Goal: Information Seeking & Learning: Learn about a topic

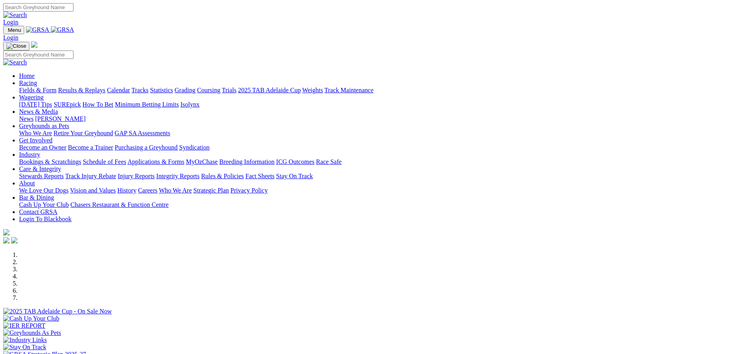
click at [37, 79] on link "Racing" at bounding box center [28, 82] width 18 height 7
click at [323, 87] on link "Weights" at bounding box center [312, 90] width 21 height 7
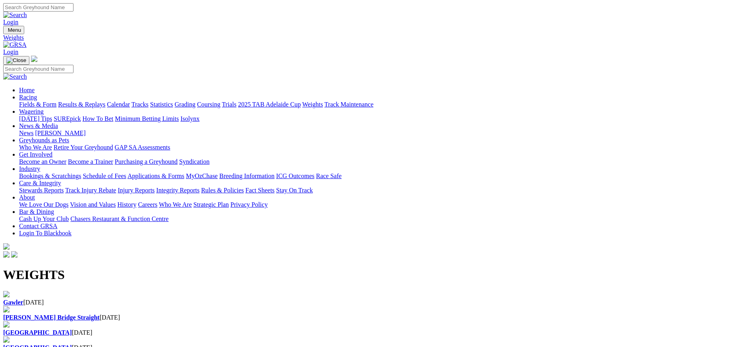
click at [72, 329] on b "Angle Park" at bounding box center [37, 332] width 69 height 7
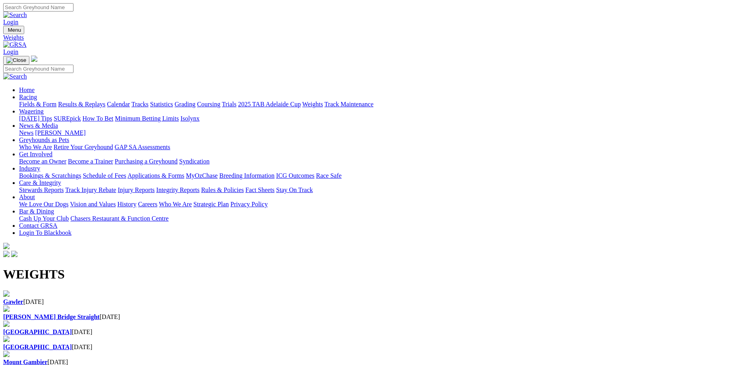
drag, startPoint x: 0, startPoint y: 0, endPoint x: 52, endPoint y: 135, distance: 145.0
click at [23, 299] on b "Gawler" at bounding box center [13, 302] width 20 height 7
click at [450, 321] on div "Angle Park 09 Sep 2025" at bounding box center [378, 328] width 750 height 15
click at [105, 101] on link "Results & Replays" at bounding box center [81, 104] width 47 height 7
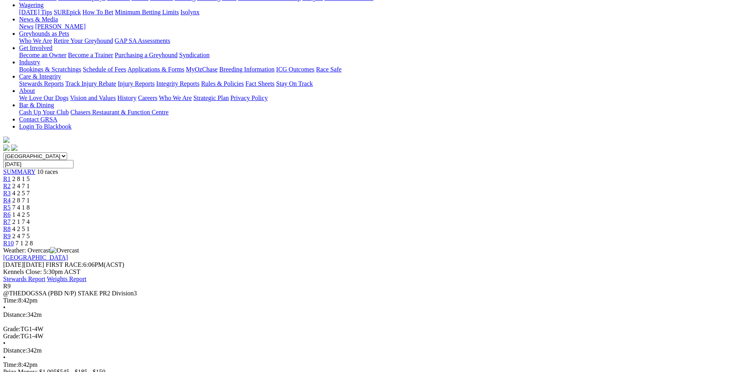
scroll to position [112, 0]
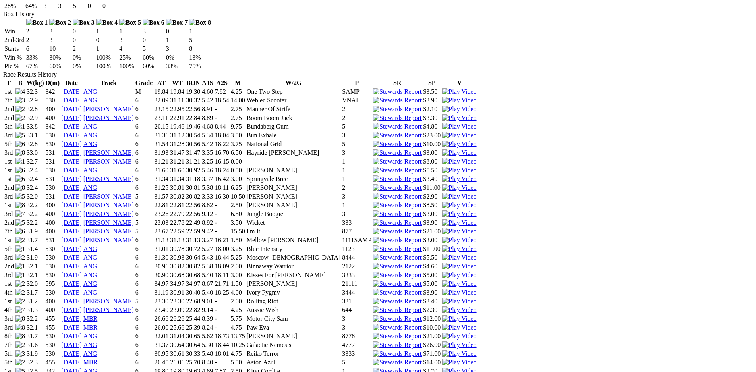
scroll to position [502, 0]
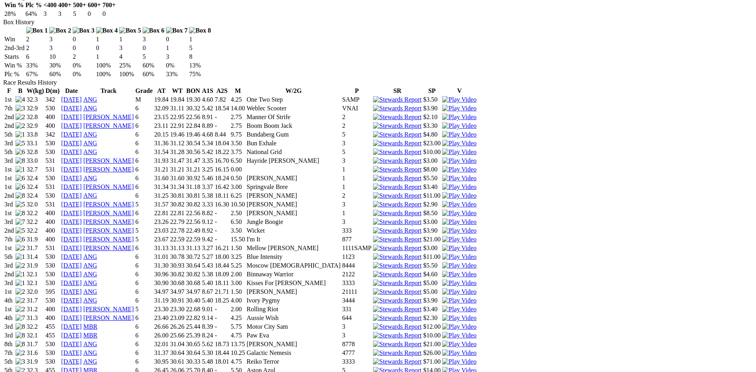
click at [476, 372] on img at bounding box center [459, 379] width 34 height 7
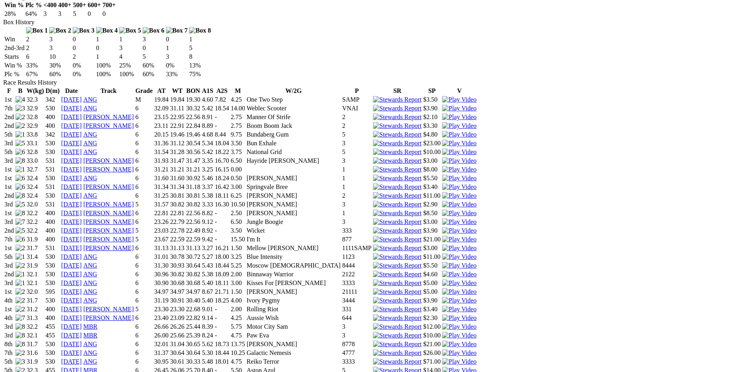
click at [476, 306] on img at bounding box center [459, 309] width 34 height 7
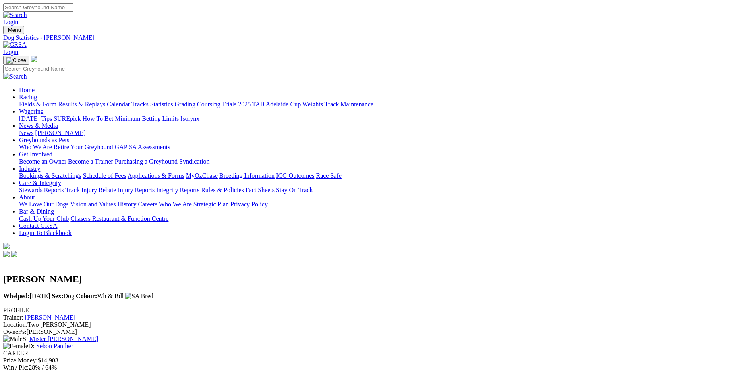
scroll to position [0, 0]
click at [130, 101] on link "Calendar" at bounding box center [118, 104] width 23 height 7
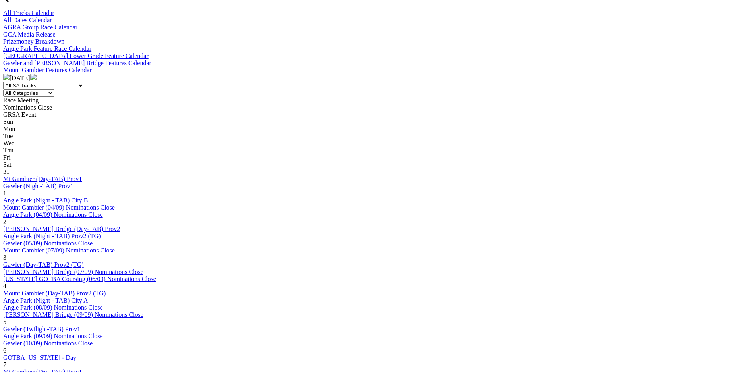
scroll to position [279, 0]
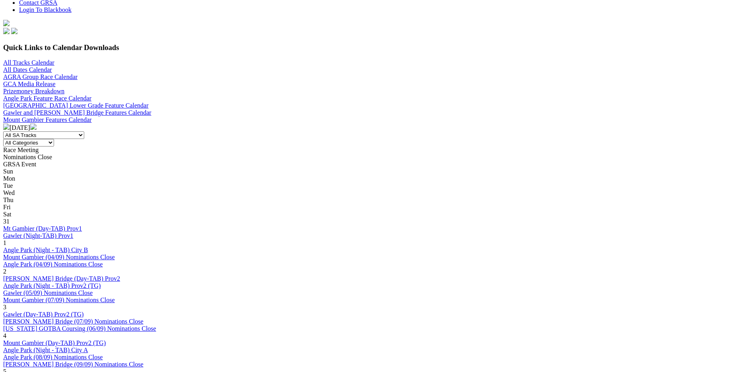
scroll to position [223, 0]
